Goal: Task Accomplishment & Management: Manage account settings

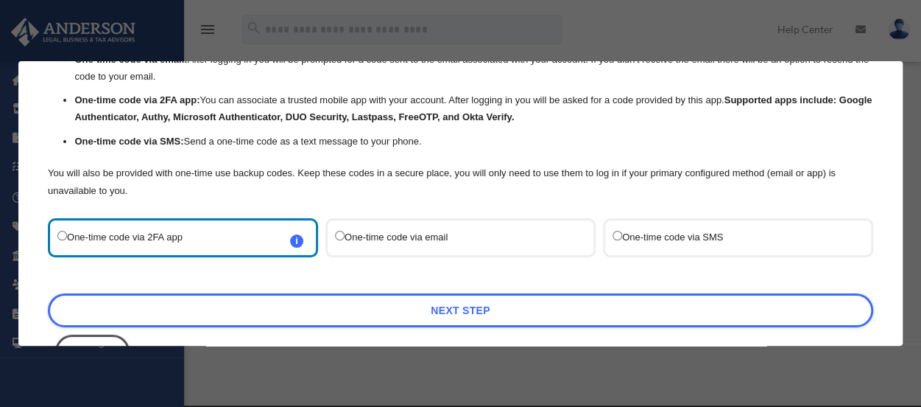
scroll to position [113, 0]
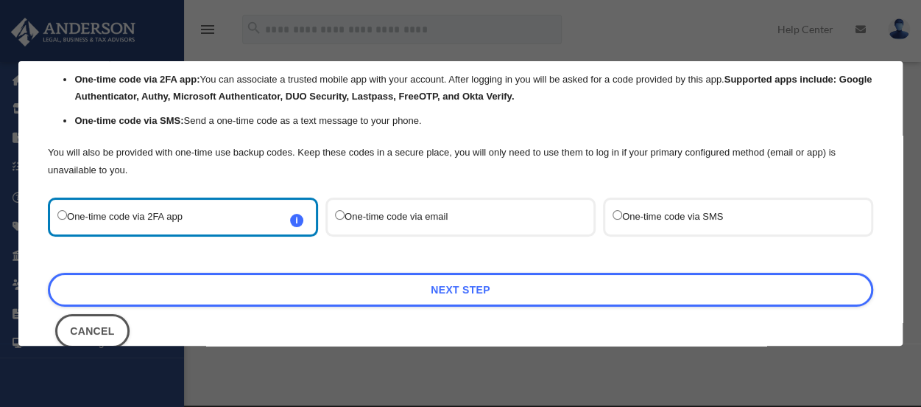
click at [509, 217] on label "One-time code via email" at bounding box center [453, 217] width 236 height 20
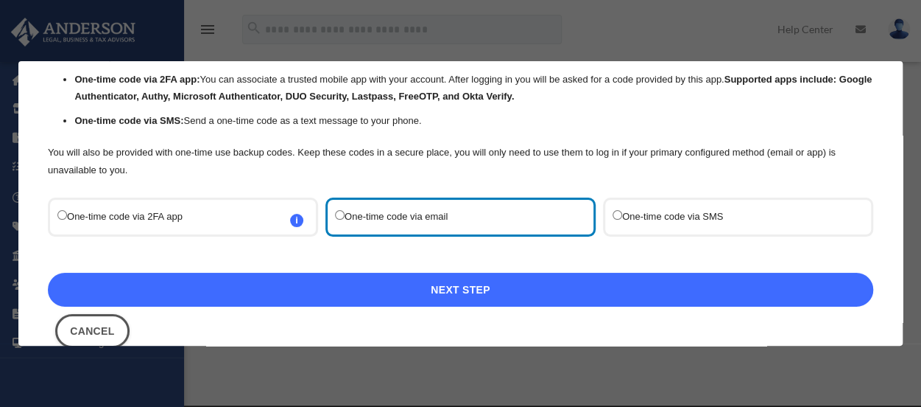
click at [436, 286] on link "Next Step" at bounding box center [461, 289] width 826 height 34
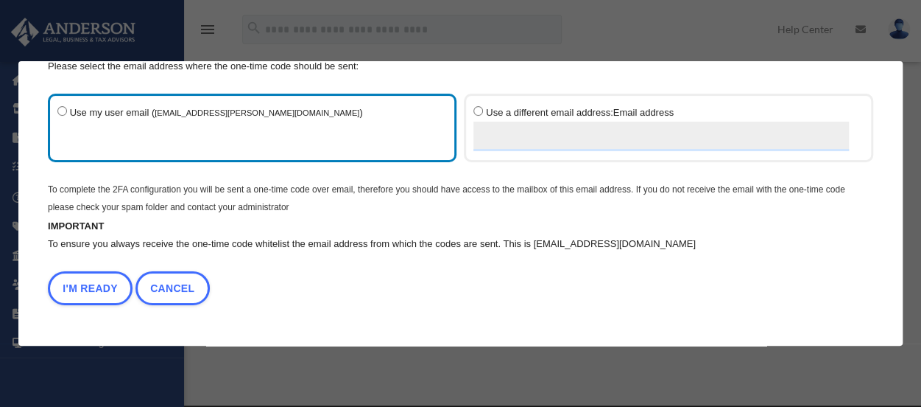
scroll to position [60, 0]
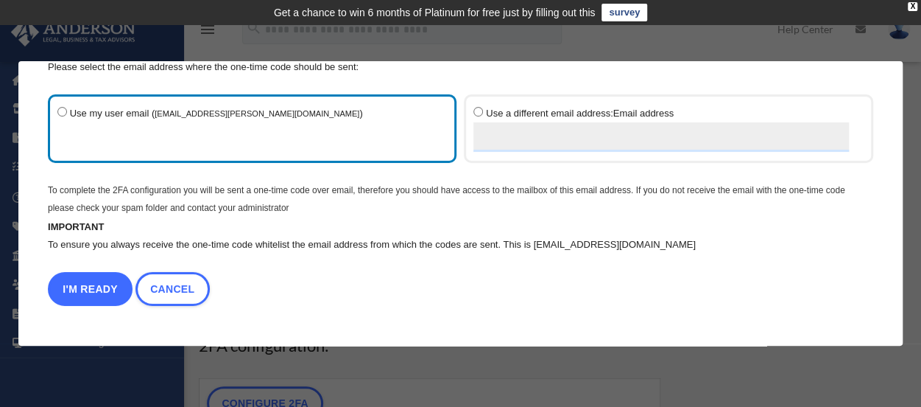
click at [78, 287] on button "I'm Ready" at bounding box center [90, 289] width 85 height 34
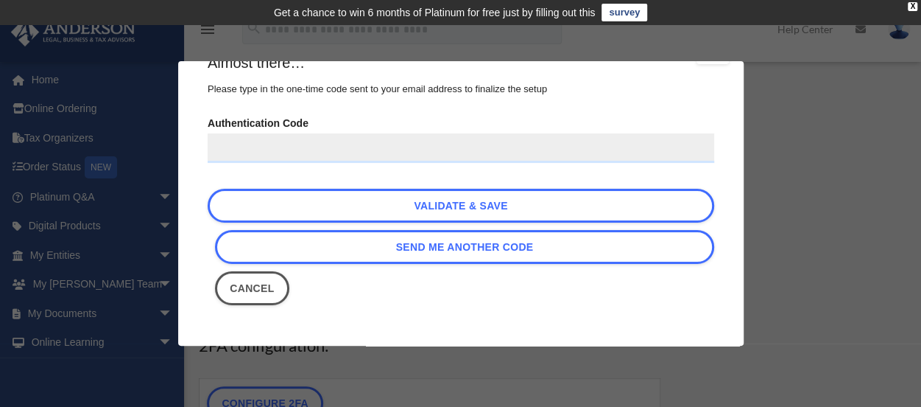
scroll to position [37, 0]
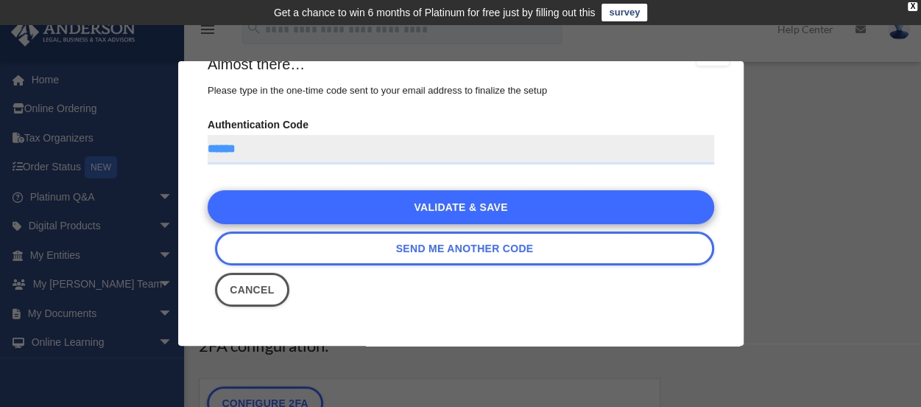
type input "******"
click at [314, 213] on link "Validate & Save" at bounding box center [461, 207] width 507 height 34
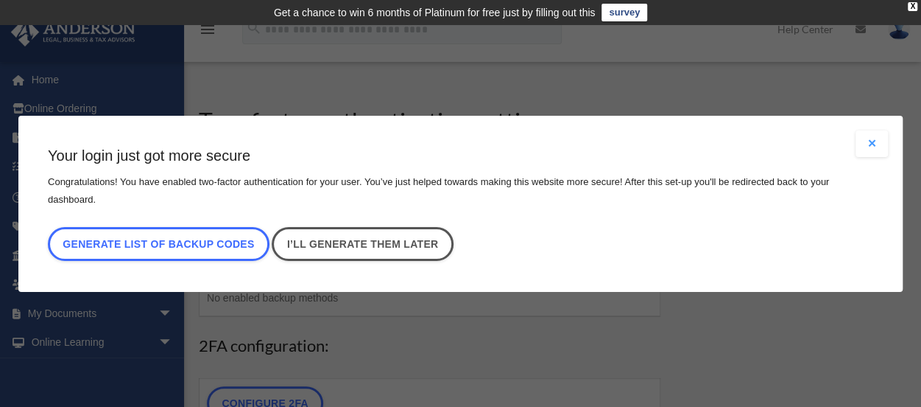
scroll to position [0, 0]
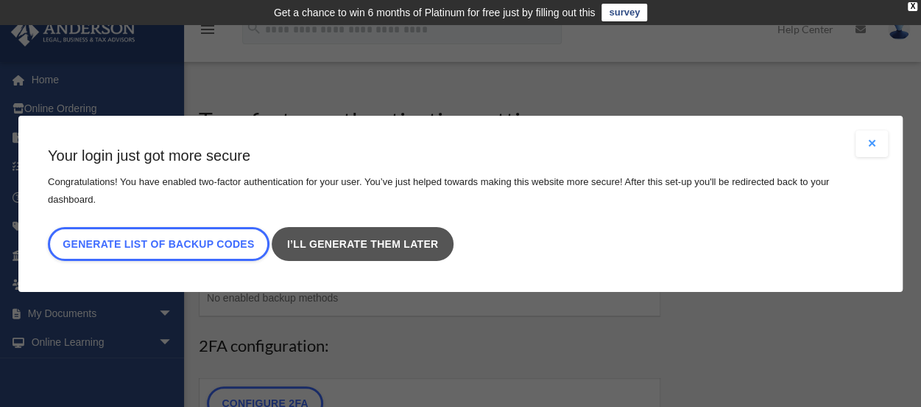
click at [346, 239] on link "I’ll generate them later" at bounding box center [362, 244] width 181 height 34
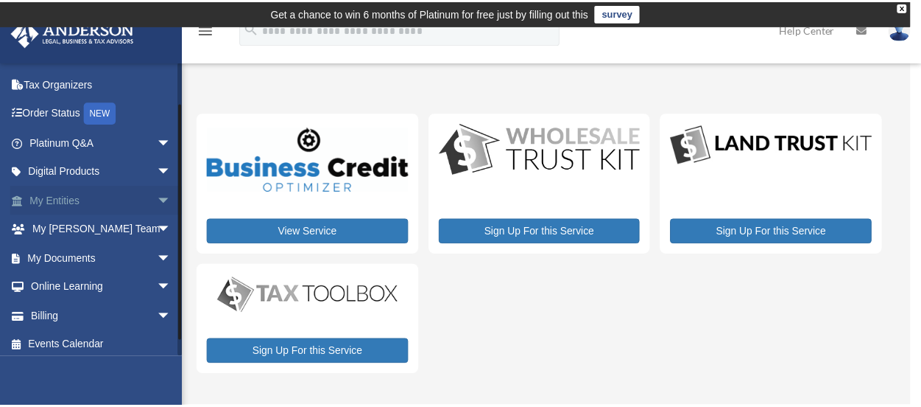
scroll to position [60, 0]
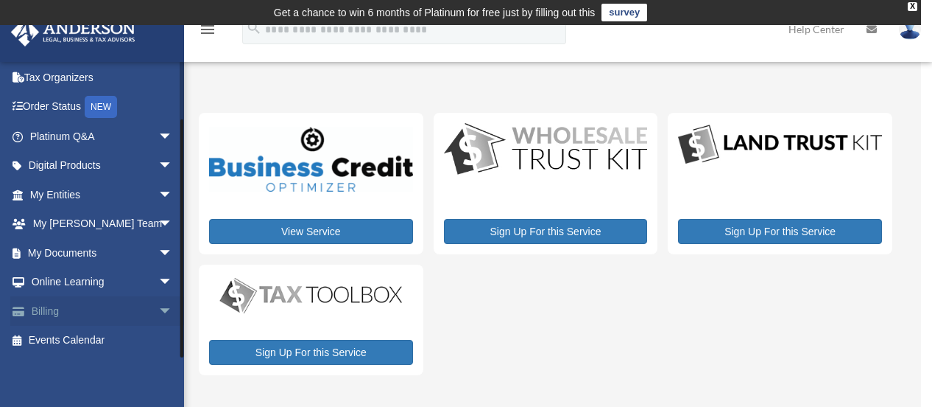
click at [72, 312] on link "Billing arrow_drop_down" at bounding box center [102, 310] width 185 height 29
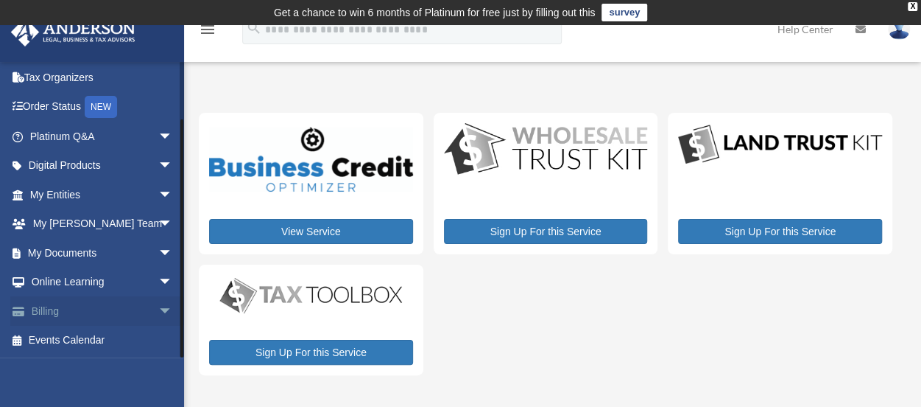
click at [159, 308] on span "arrow_drop_down" at bounding box center [172, 311] width 29 height 30
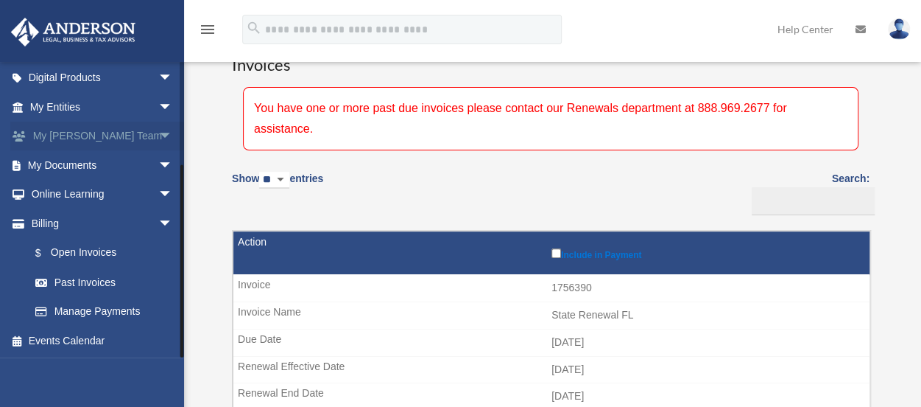
scroll to position [128, 0]
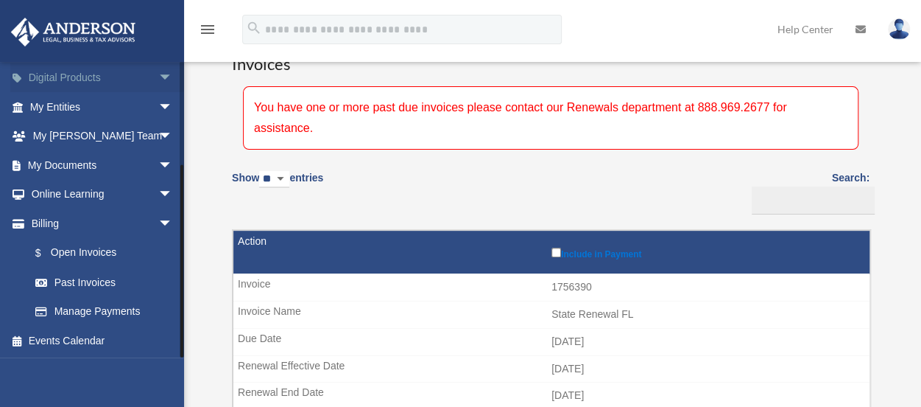
click at [130, 79] on link "Digital Products arrow_drop_down" at bounding box center [102, 77] width 185 height 29
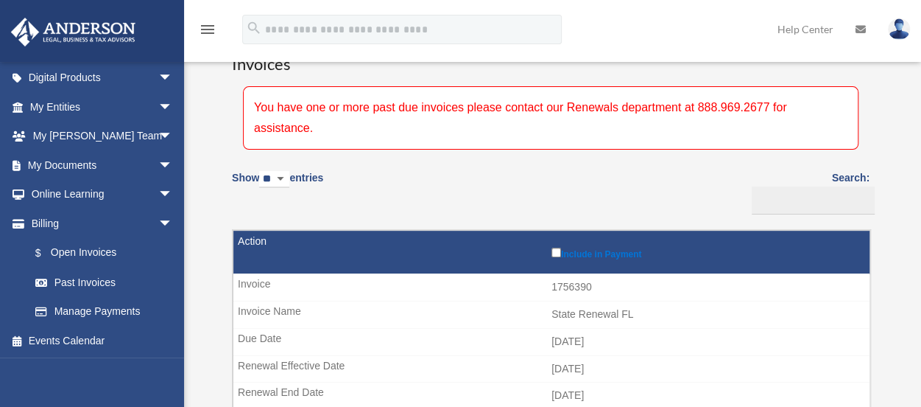
click at [898, 24] on img at bounding box center [899, 28] width 22 height 21
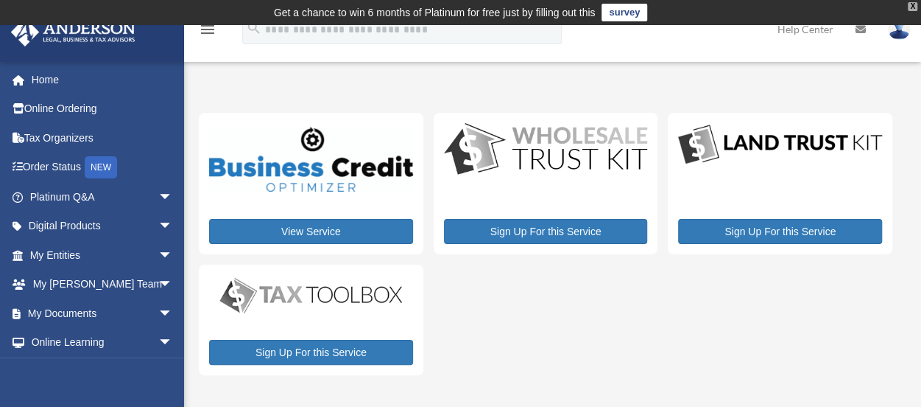
click at [912, 7] on div "X" at bounding box center [913, 6] width 10 height 9
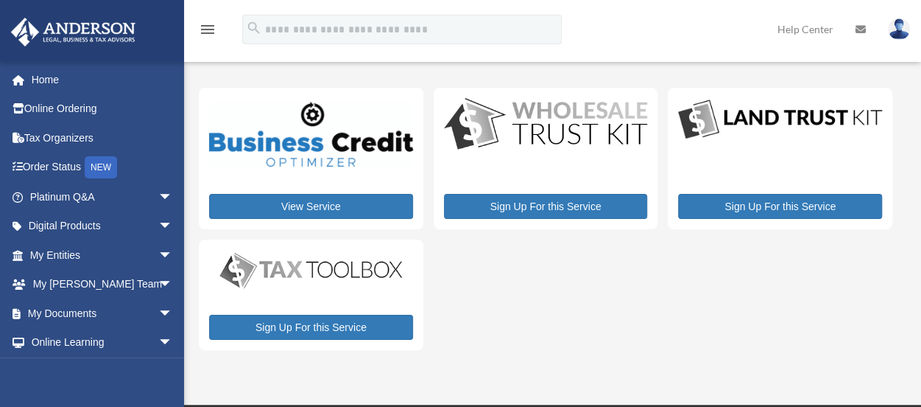
click at [907, 42] on link at bounding box center [899, 28] width 44 height 65
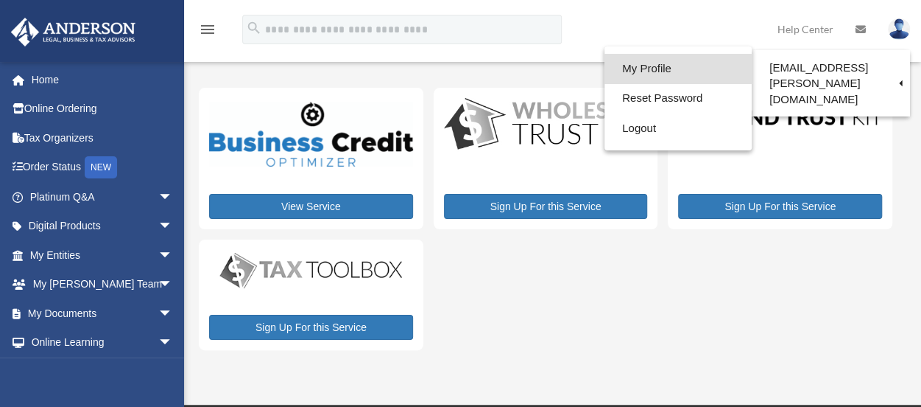
click at [683, 69] on link "My Profile" at bounding box center [678, 69] width 147 height 30
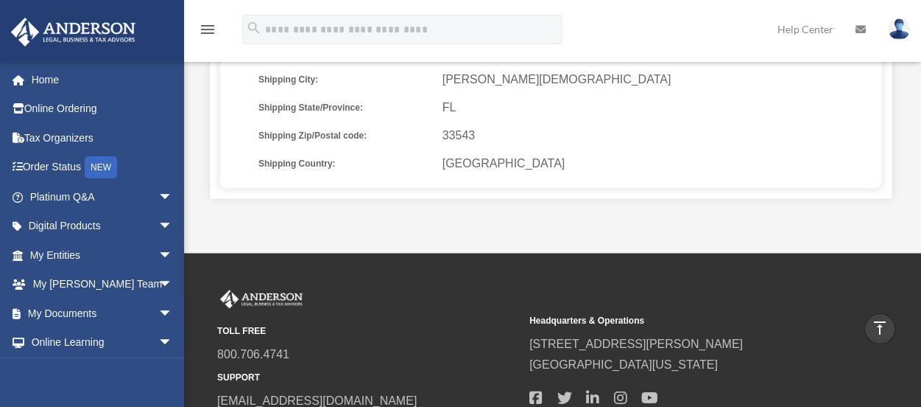
scroll to position [518, 0]
